Goal: Task Accomplishment & Management: Manage account settings

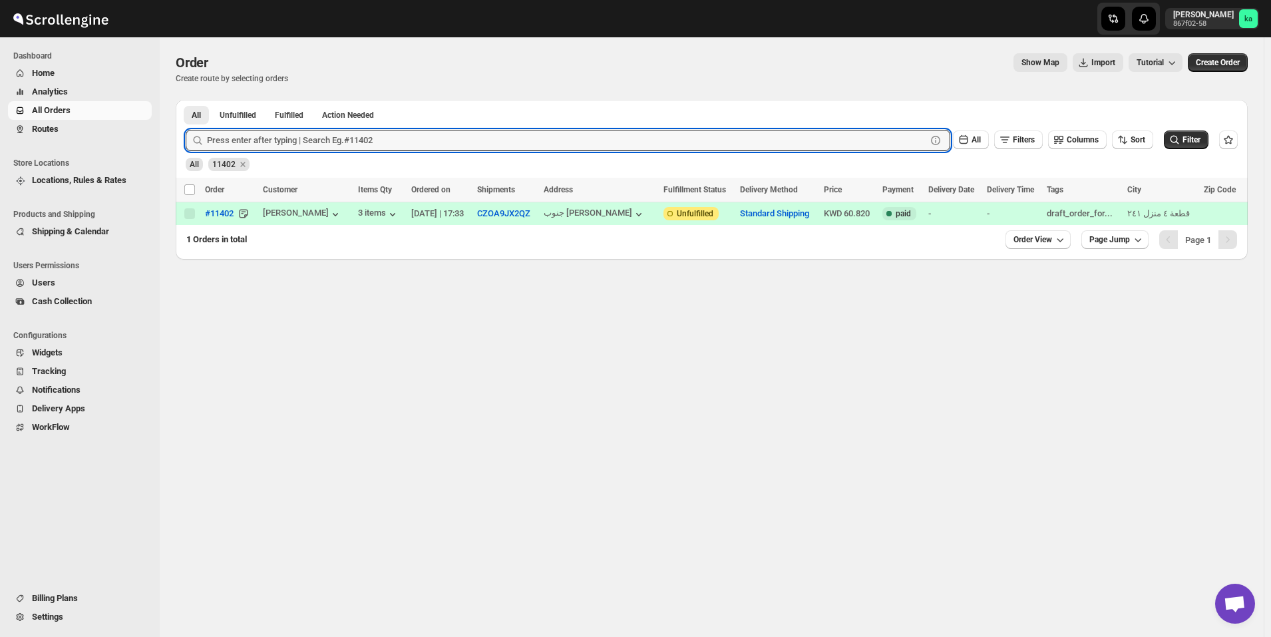
click at [74, 132] on span "Routes" at bounding box center [90, 128] width 117 height 13
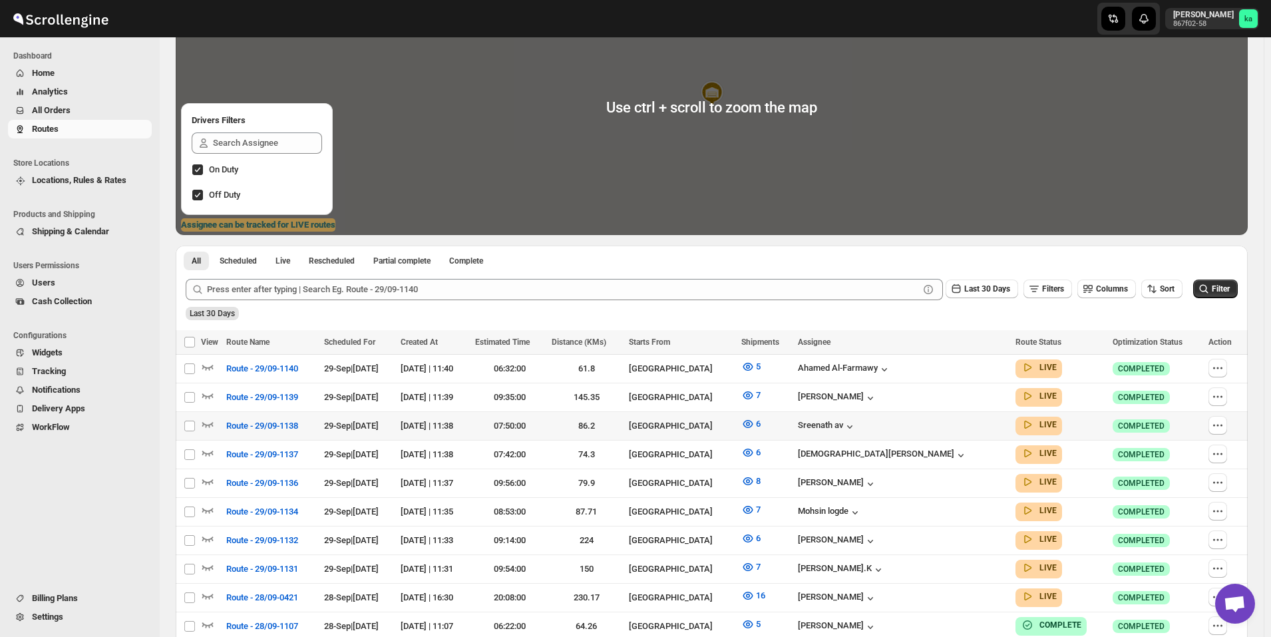
scroll to position [246, 0]
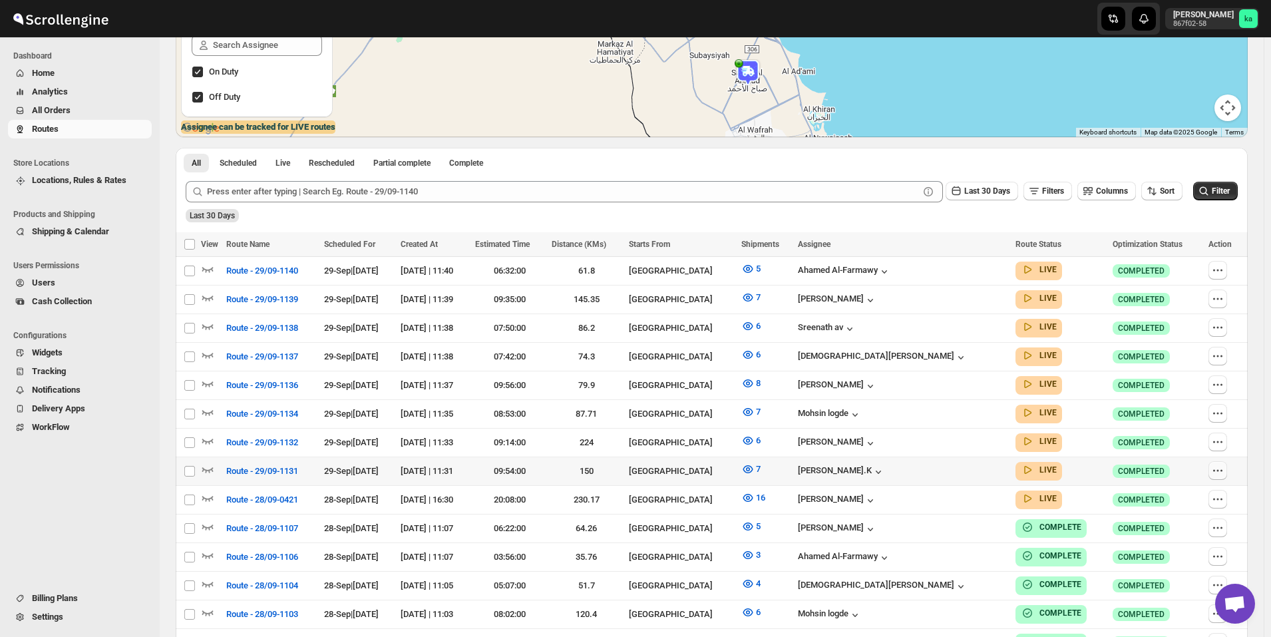
click at [1224, 470] on icon "button" at bounding box center [1217, 470] width 13 height 13
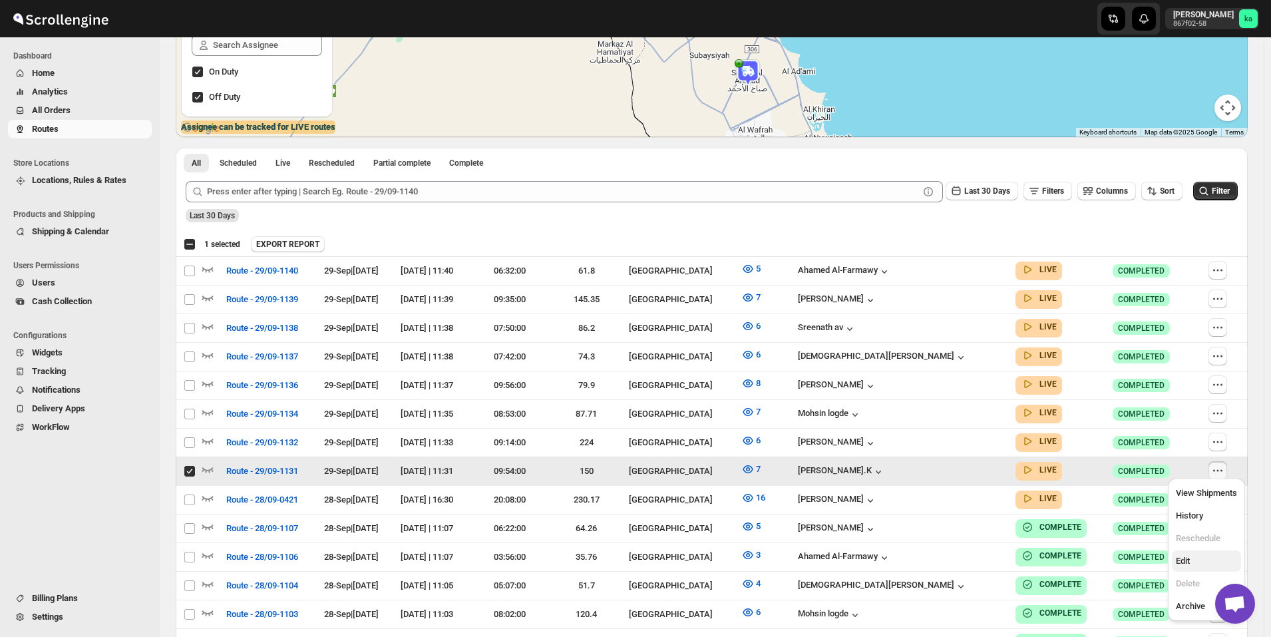
click at [1204, 565] on span "Edit" at bounding box center [1205, 560] width 61 height 13
checkbox input "false"
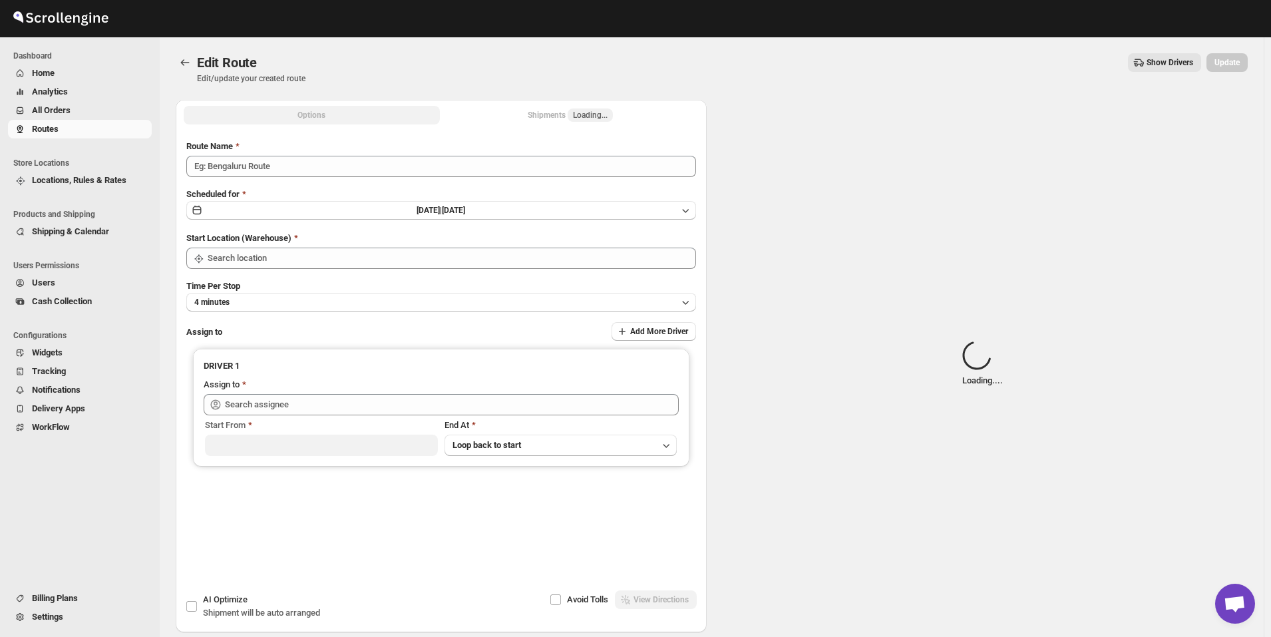
type input "Route - 29/09-1131"
type input "[GEOGRAPHIC_DATA]"
type input "[PERSON_NAME].K ([EMAIL_ADDRESS][DOMAIN_NAME])"
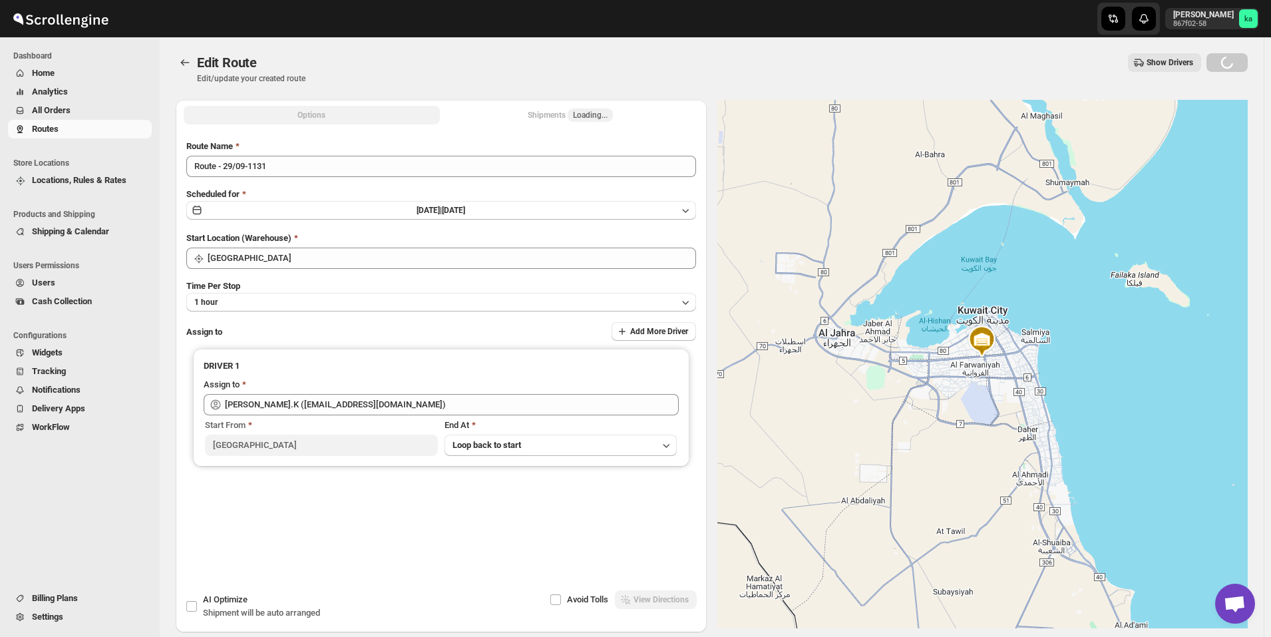
click at [561, 116] on div "Shipments Loading..." at bounding box center [570, 114] width 85 height 13
